Goal: Information Seeking & Learning: Learn about a topic

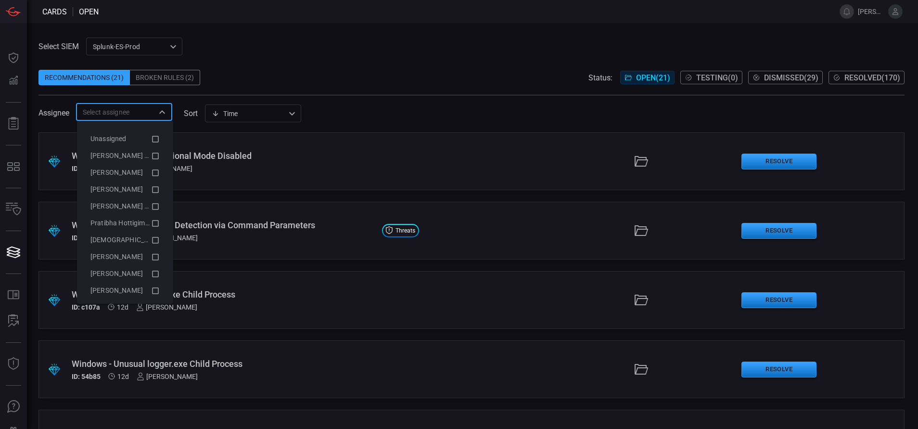
click at [135, 108] on input "text" at bounding box center [116, 112] width 75 height 12
click at [151, 151] on icon at bounding box center [155, 156] width 9 height 12
click at [273, 47] on div "Select SIEM Splunk-ES-Prod 0faf634c-0f6c-403d-9a98-5f25c84e76aa ​ Recommendatio…" at bounding box center [471, 79] width 866 height 83
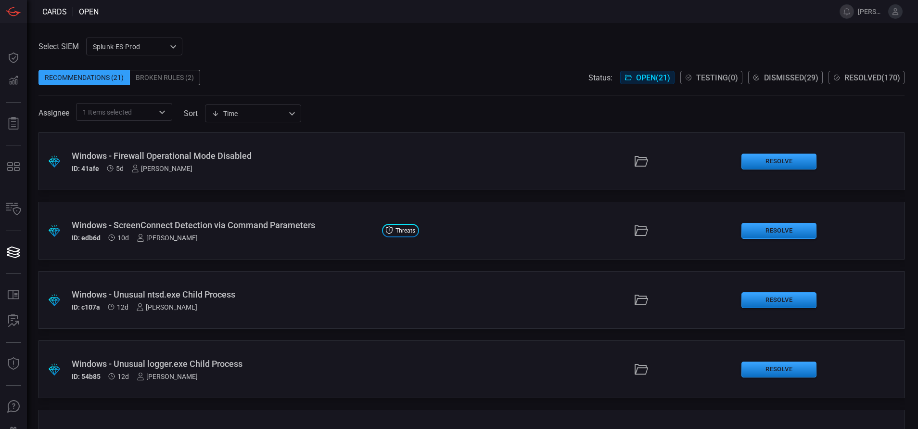
scroll to position [189, 0]
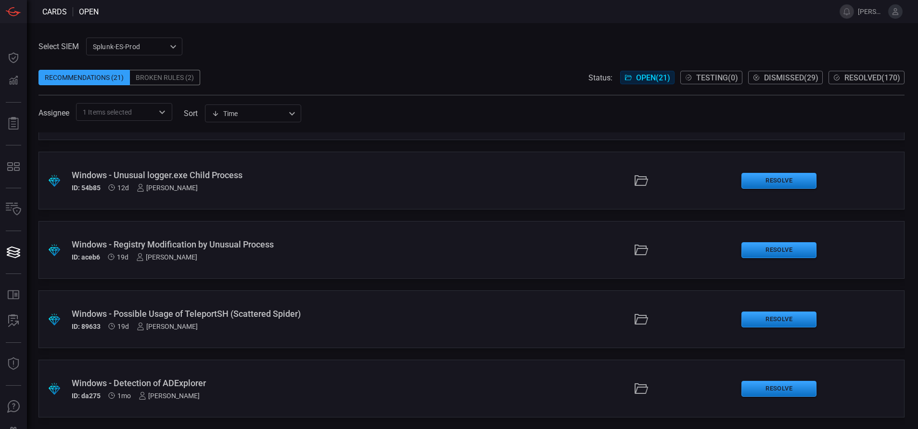
click at [244, 386] on div "Windows - Detection of ADExplorer" at bounding box center [223, 383] width 303 height 10
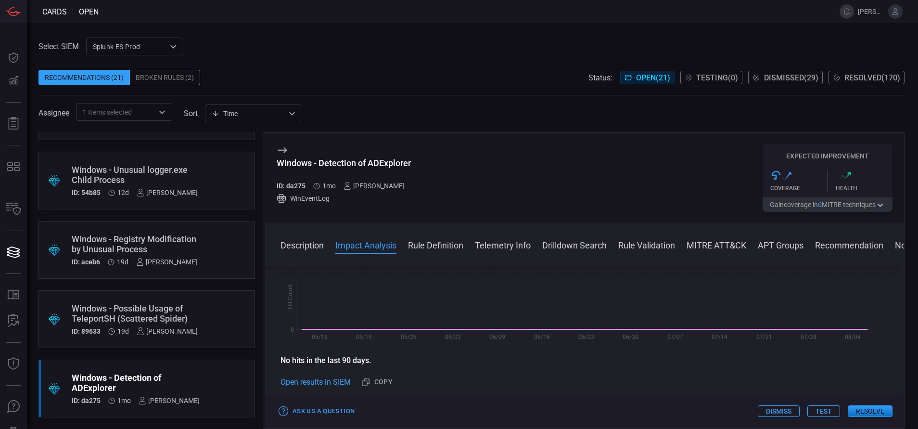
scroll to position [212, 0]
click at [314, 243] on button "Description" at bounding box center [301, 245] width 43 height 12
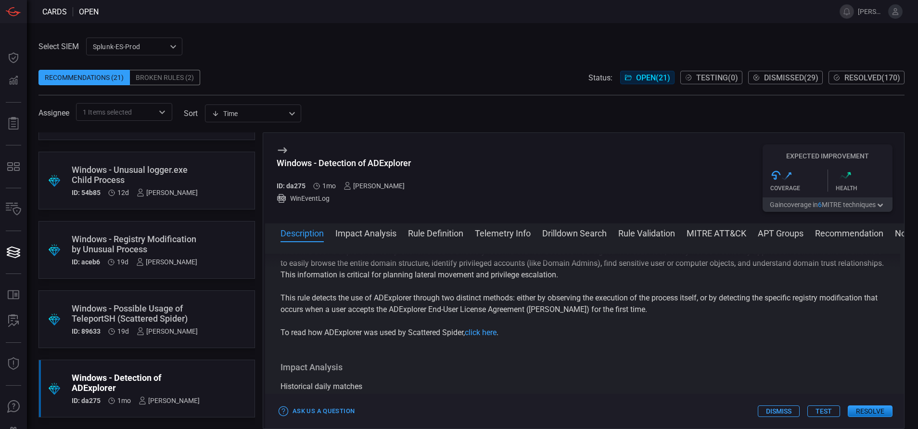
scroll to position [0, 0]
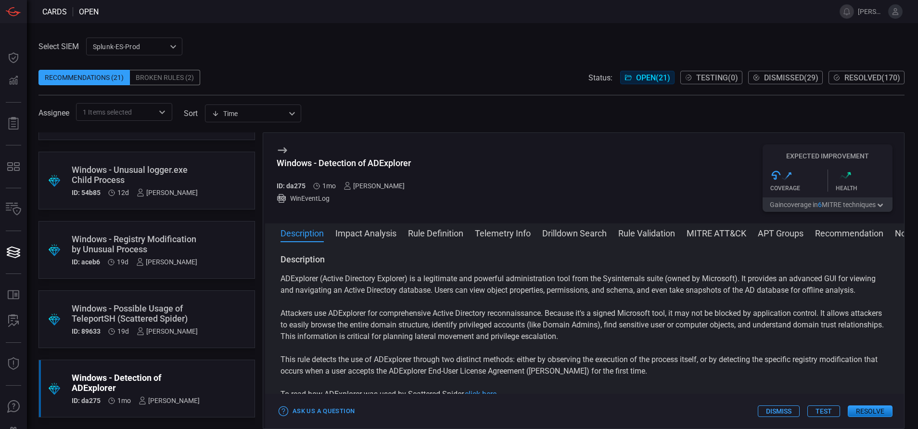
click at [708, 236] on button "MITRE ATT&CK" at bounding box center [716, 233] width 60 height 12
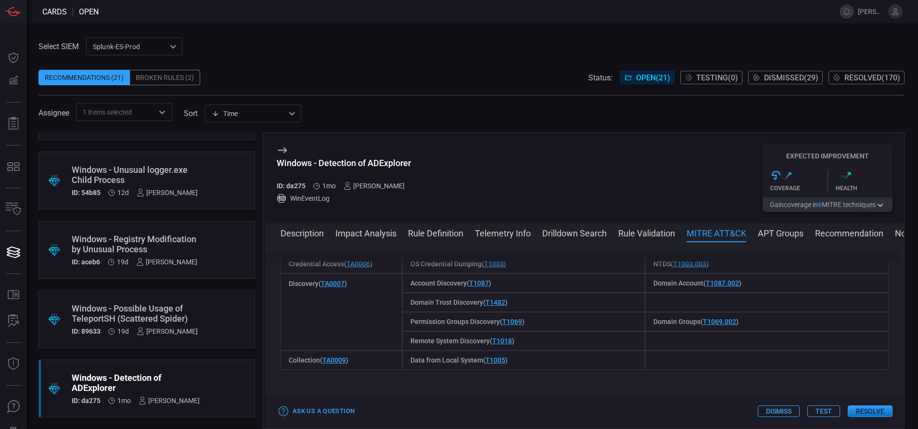
scroll to position [745, 0]
click at [307, 235] on button "Description" at bounding box center [301, 233] width 43 height 12
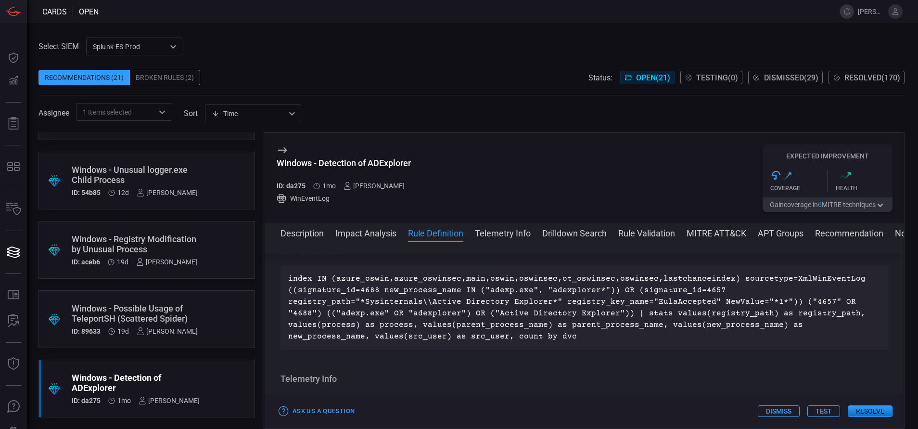
scroll to position [367, 0]
click at [541, 331] on p "index IN (azure_oswin,azure_oswinsec,main,oswin,oswinsec,ot_oswinsec,oswinsec,l…" at bounding box center [584, 305] width 593 height 69
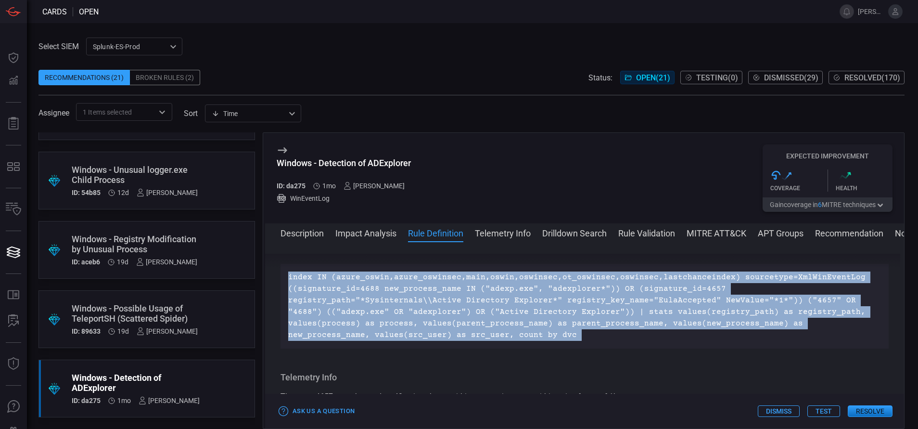
click at [541, 331] on p "index IN (azure_oswin,azure_oswinsec,main,oswin,oswinsec,ot_oswinsec,oswinsec,l…" at bounding box center [584, 305] width 593 height 69
copy p "index IN (azure_oswin,azure_oswinsec,main,oswin,oswinsec,ot_oswinsec,oswinsec,l…"
click at [629, 304] on p "index IN (azure_oswin,azure_oswinsec,main,oswin,oswinsec,ot_oswinsec,oswinsec,l…" at bounding box center [584, 305] width 593 height 69
